Goal: Information Seeking & Learning: Check status

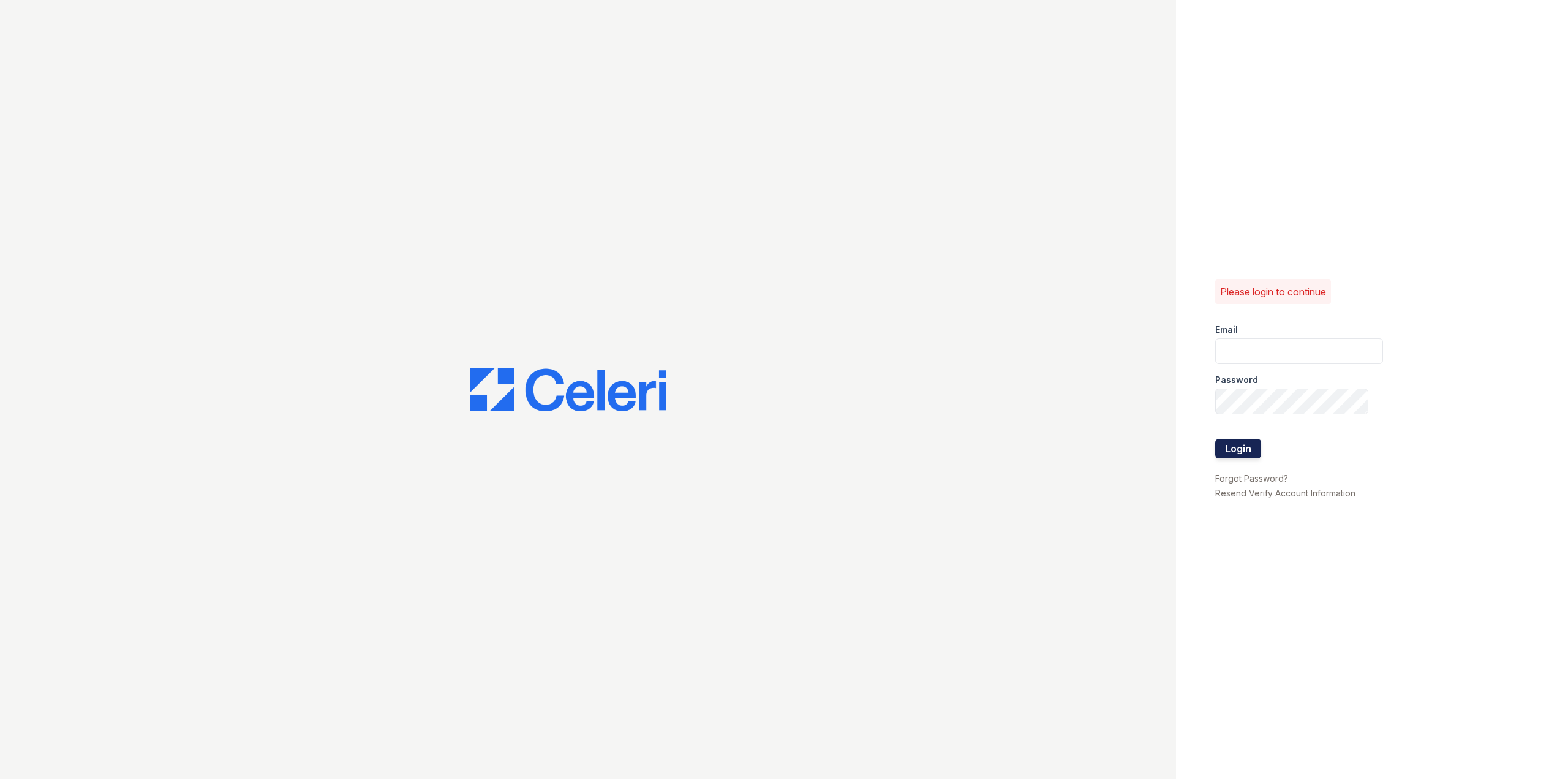
type input "[PERSON_NAME][EMAIL_ADDRESS][PERSON_NAME][DOMAIN_NAME]"
click at [1244, 452] on button "Login" at bounding box center [1238, 448] width 46 height 20
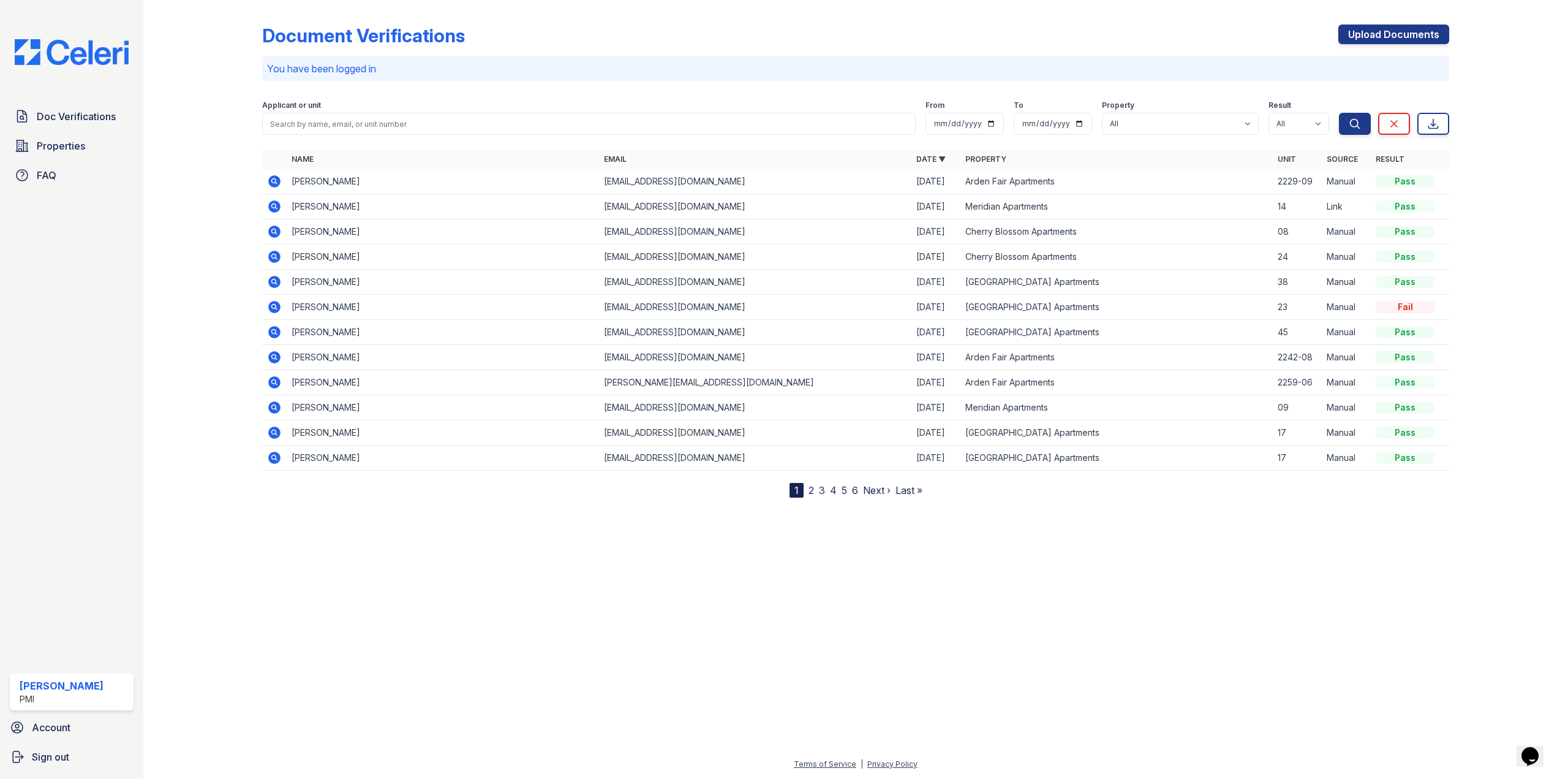
click at [324, 110] on div "Applicant or unit" at bounding box center [589, 107] width 654 height 12
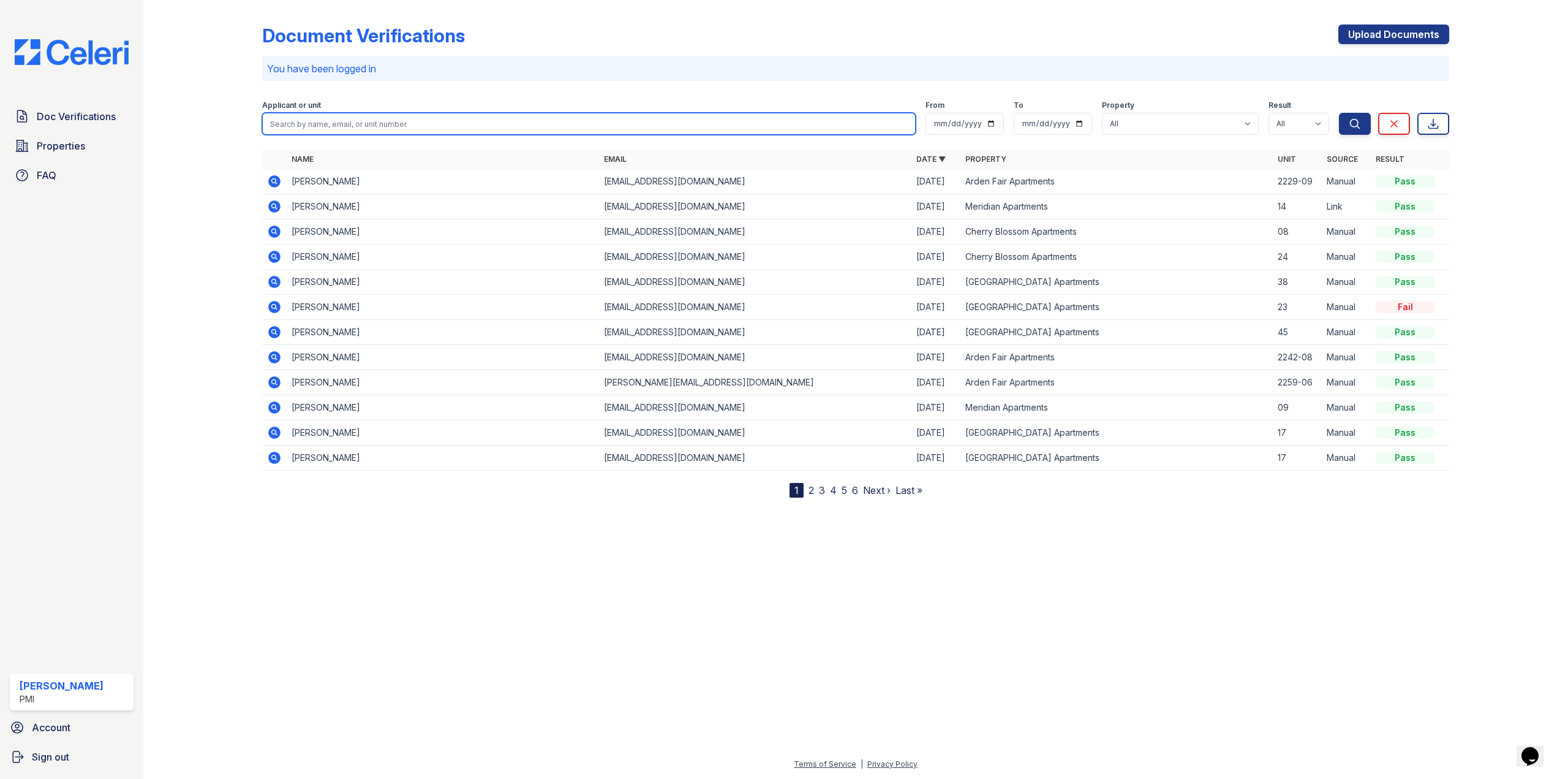
click at [311, 129] on input "search" at bounding box center [589, 124] width 654 height 22
type input "t"
type input "precious"
click at [1339, 113] on button "Search" at bounding box center [1355, 124] width 32 height 22
